Goal: Transaction & Acquisition: Obtain resource

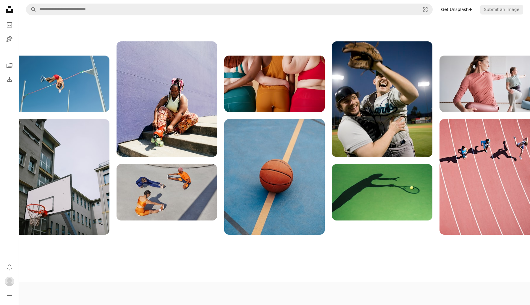
scroll to position [709, 0]
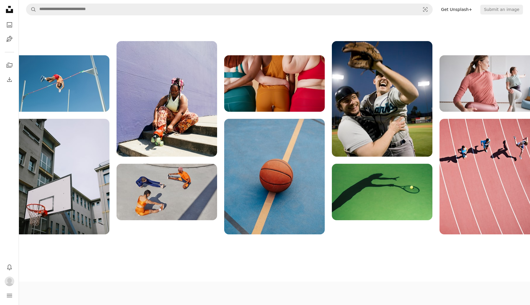
click at [345, 139] on img at bounding box center [382, 99] width 101 height 116
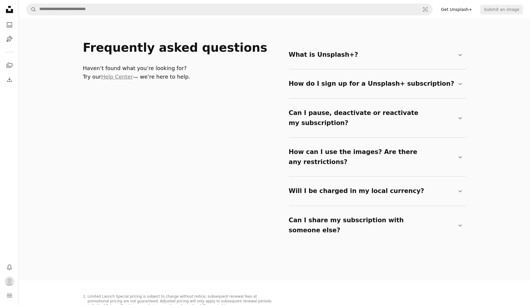
scroll to position [987, 0]
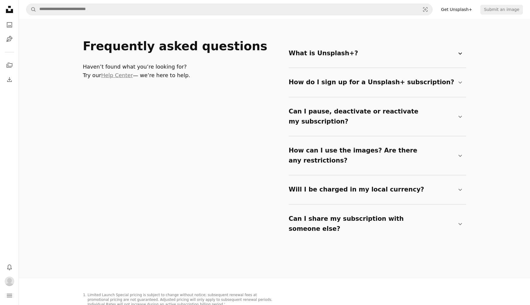
click at [457, 55] on icon "Chevron down" at bounding box center [460, 53] width 7 height 7
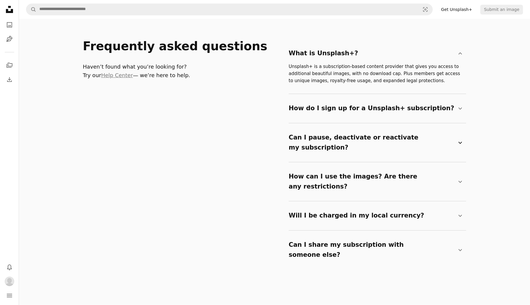
click at [369, 137] on summary "Can I pause, deactivate or reactivate my subscription? Chevron down" at bounding box center [376, 142] width 175 height 29
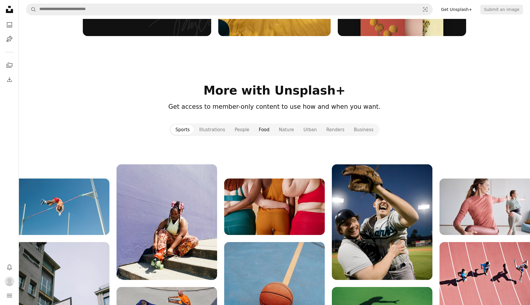
scroll to position [587, 0]
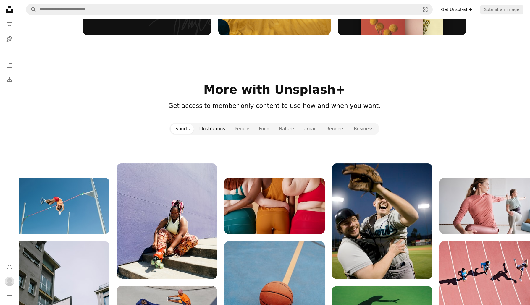
click at [208, 127] on button "Illustrations" at bounding box center [211, 129] width 35 height 10
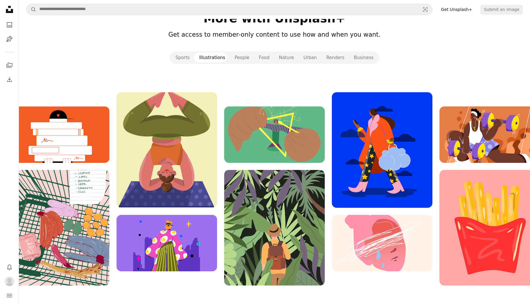
scroll to position [660, 0]
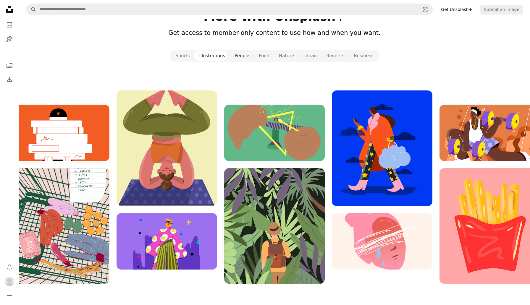
click at [242, 56] on button "People" at bounding box center [242, 56] width 24 height 10
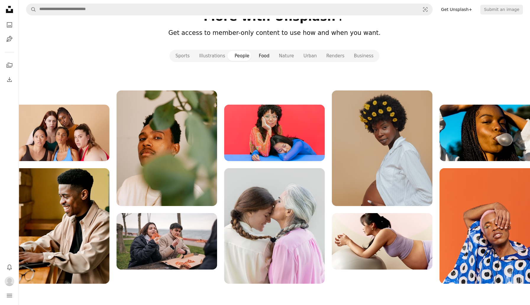
click at [262, 53] on button "Food" at bounding box center [264, 56] width 20 height 10
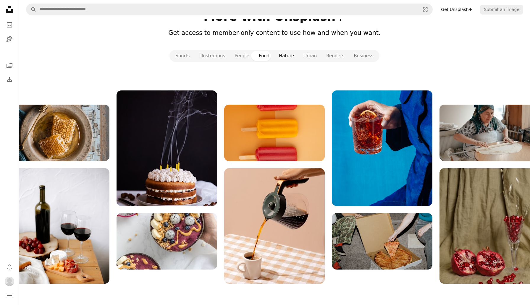
click at [287, 57] on button "Nature" at bounding box center [286, 56] width 25 height 10
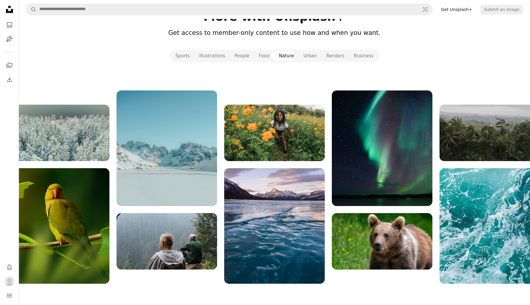
click at [262, 184] on img at bounding box center [274, 226] width 101 height 116
click at [270, 210] on img at bounding box center [274, 226] width 101 height 116
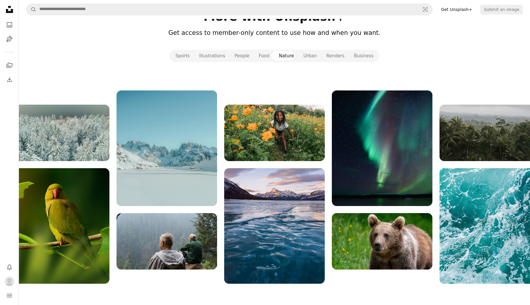
click at [270, 210] on img at bounding box center [274, 226] width 101 height 116
click at [309, 53] on button "Urban" at bounding box center [310, 56] width 23 height 10
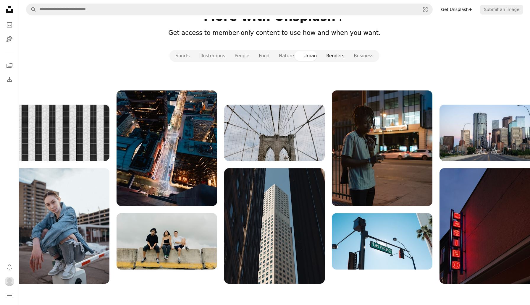
click at [333, 59] on button "Renders" at bounding box center [334, 56] width 27 height 10
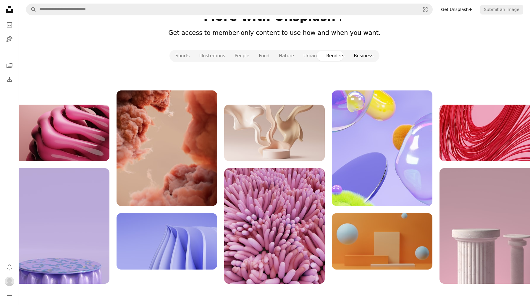
click at [355, 54] on button "Business" at bounding box center [363, 56] width 29 height 10
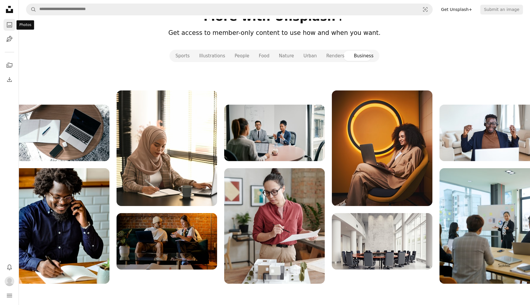
click at [5, 25] on link "A photo" at bounding box center [10, 25] width 12 height 12
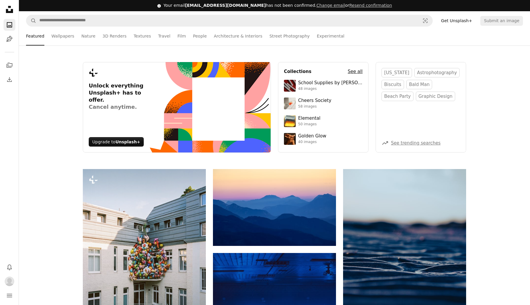
click at [352, 69] on h4 "See all" at bounding box center [355, 71] width 15 height 7
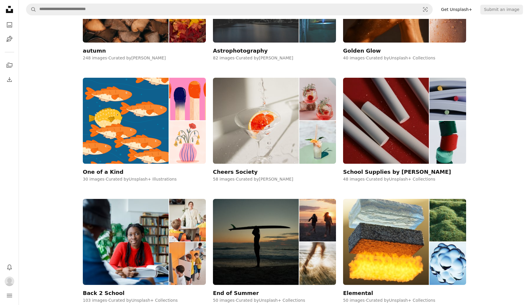
scroll to position [152, 0]
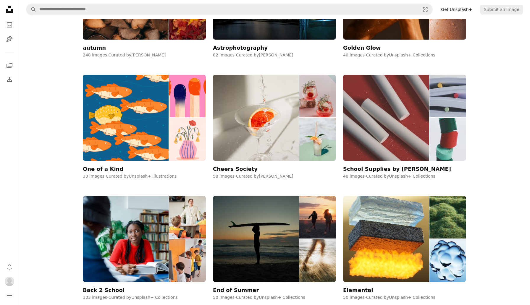
click at [360, 118] on img at bounding box center [386, 118] width 86 height 86
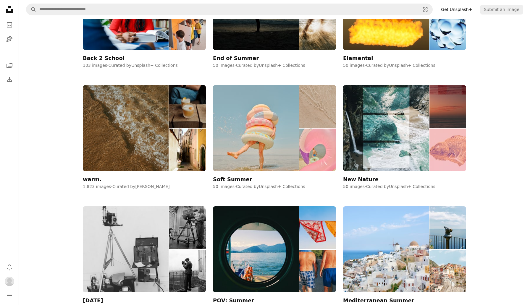
scroll to position [384, 0]
click at [239, 62] on div "End of Summer 50 images · Curated by Unsplash+ Collections" at bounding box center [274, 16] width 123 height 105
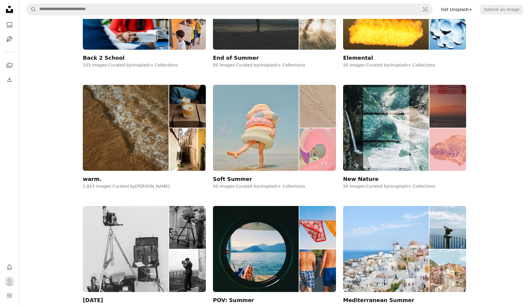
click at [247, 39] on img at bounding box center [256, 7] width 86 height 86
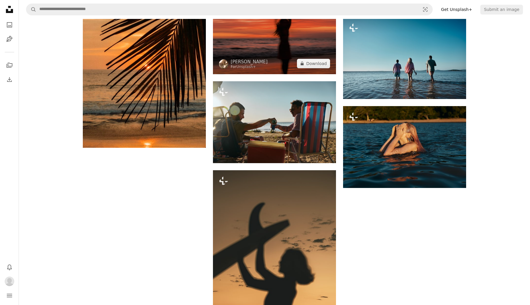
scroll to position [2164, 0]
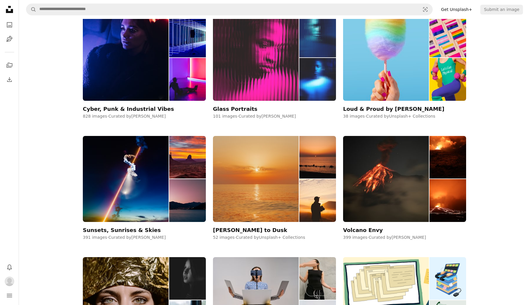
scroll to position [1546, 0]
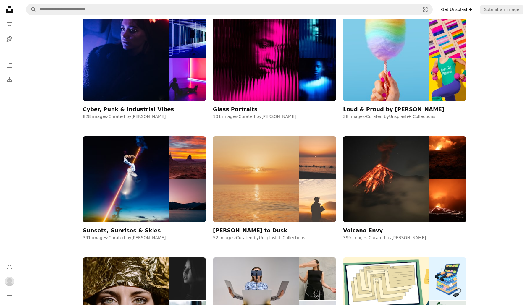
click at [252, 205] on img at bounding box center [256, 179] width 86 height 86
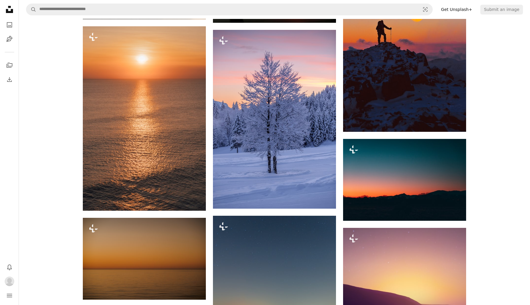
scroll to position [1402, 0]
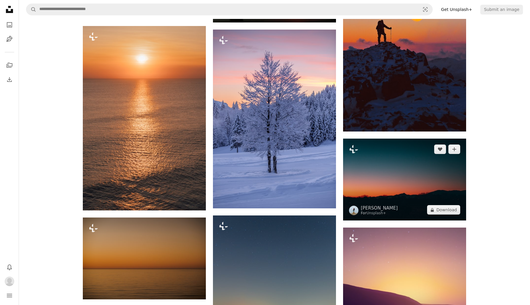
click at [352, 180] on img at bounding box center [404, 180] width 123 height 82
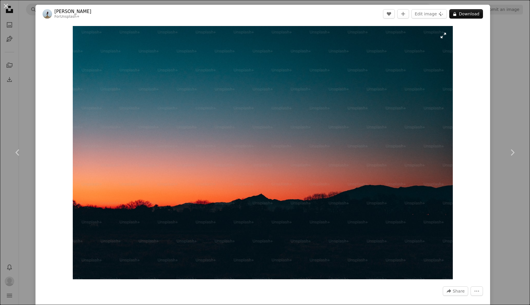
click at [446, 38] on img "Zoom in on this image" at bounding box center [263, 152] width 380 height 253
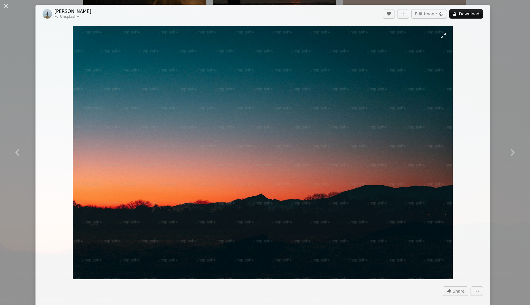
scroll to position [24, 0]
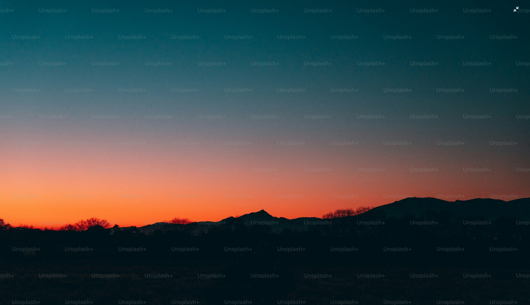
click at [515, 8] on img "Zoom out on this image" at bounding box center [265, 152] width 530 height 354
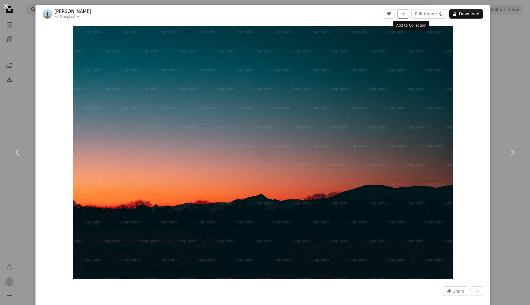
click at [409, 15] on button "A plus sign" at bounding box center [403, 13] width 12 height 9
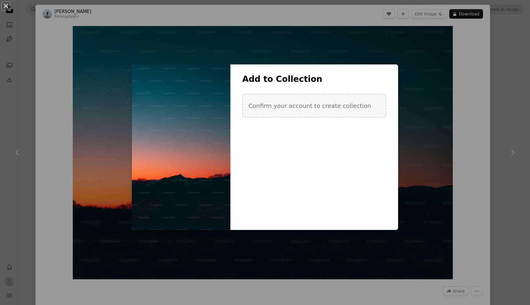
click at [504, 115] on div "An X shape Add to Collection Confirm your account to create collection Create n…" at bounding box center [265, 152] width 530 height 305
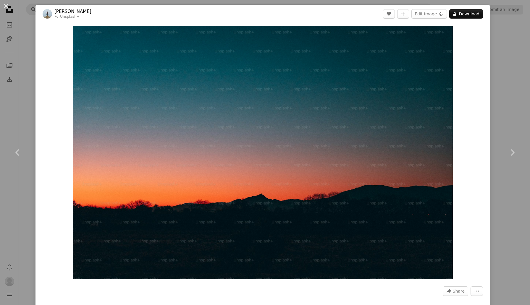
click at [530, 101] on div "An X shape Chevron left Chevron right [PERSON_NAME] For Unsplash+ A heart A plu…" at bounding box center [265, 152] width 530 height 305
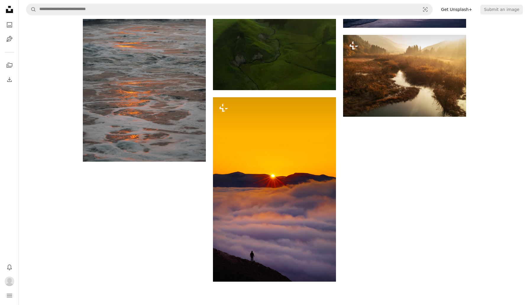
scroll to position [2586, 0]
